Goal: Register for event/course

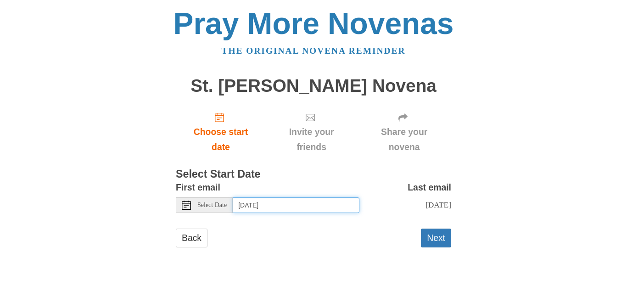
click at [338, 207] on input "[DATE]" at bounding box center [296, 205] width 127 height 16
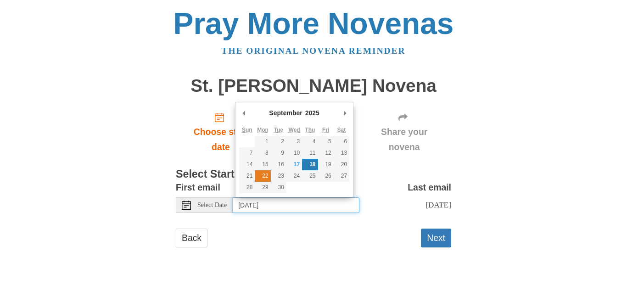
type input "[DATE]"
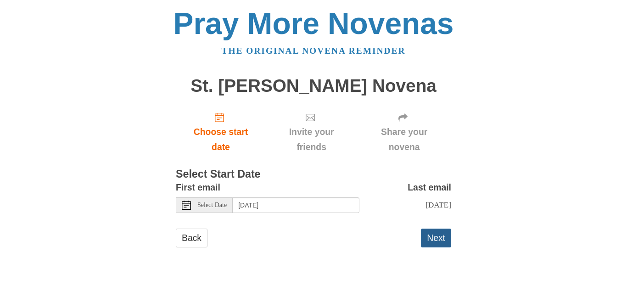
click at [428, 246] on button "Next" at bounding box center [436, 237] width 30 height 19
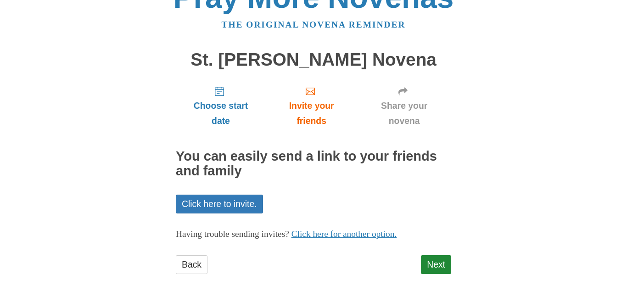
scroll to position [30, 0]
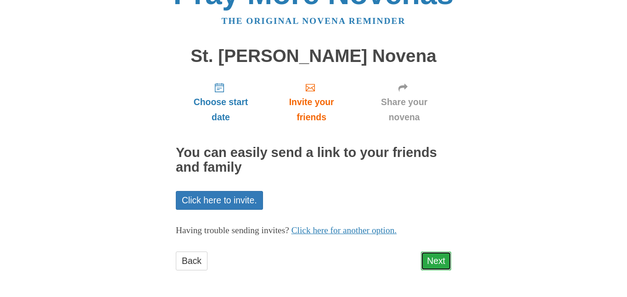
click at [430, 259] on link "Next" at bounding box center [436, 260] width 30 height 19
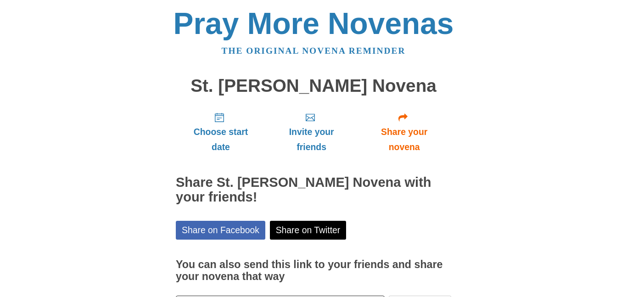
scroll to position [72, 0]
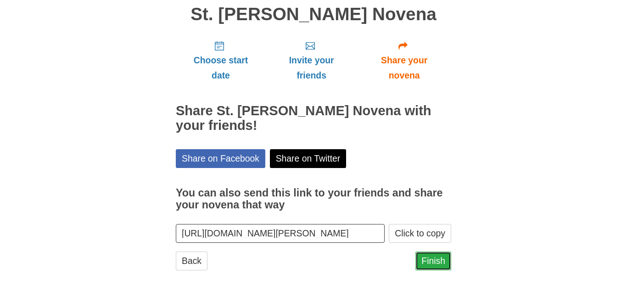
click at [422, 263] on link "Finish" at bounding box center [433, 260] width 36 height 19
